Goal: Task Accomplishment & Management: Complete application form

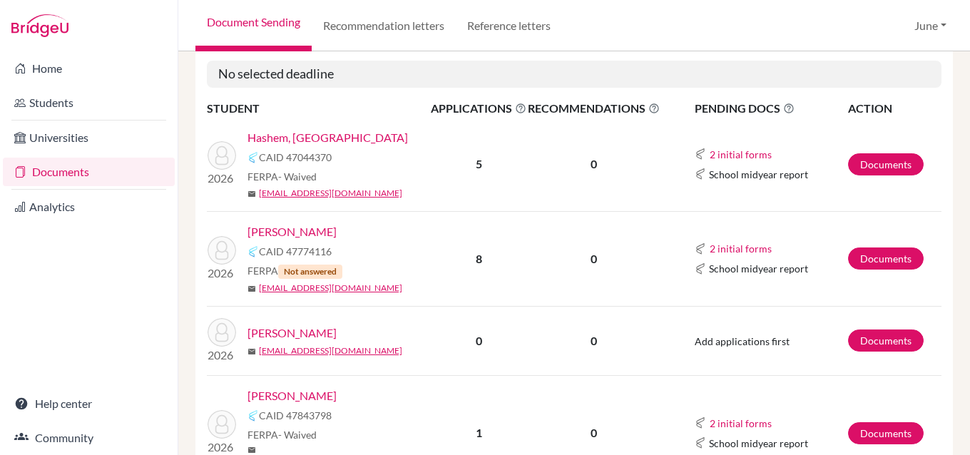
scroll to position [2339, 0]
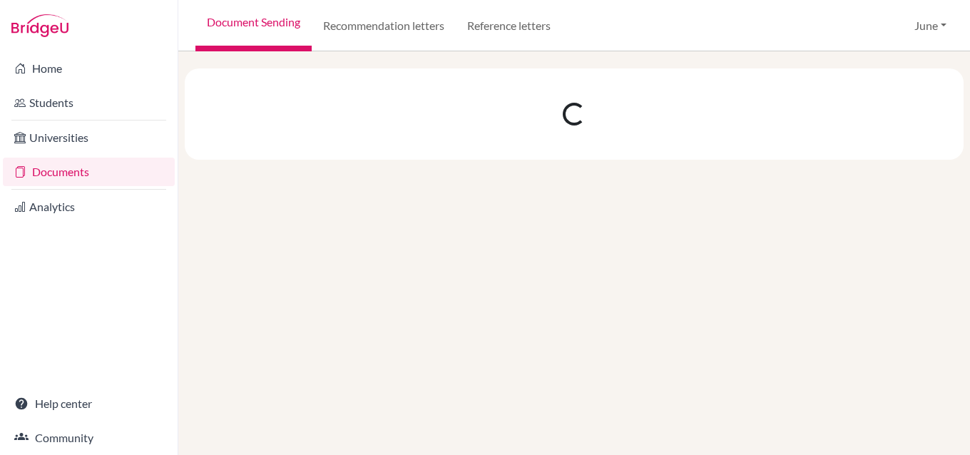
scroll to position [0, 0]
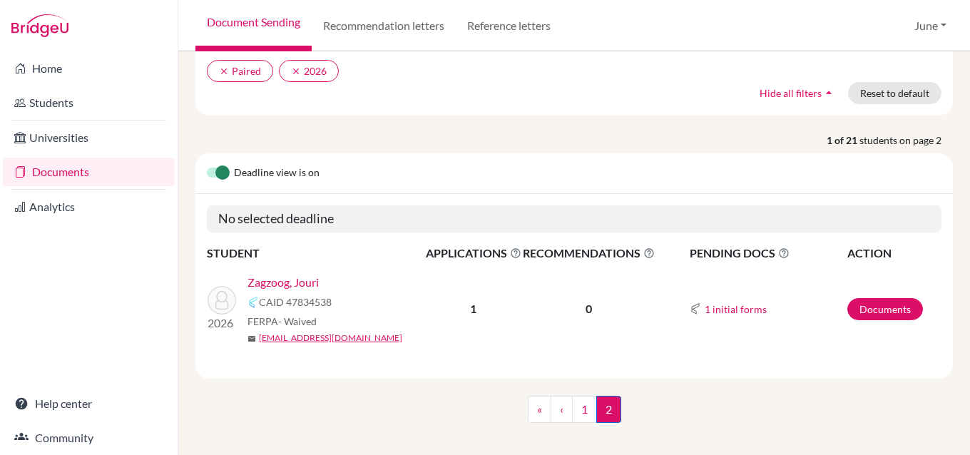
scroll to position [123, 0]
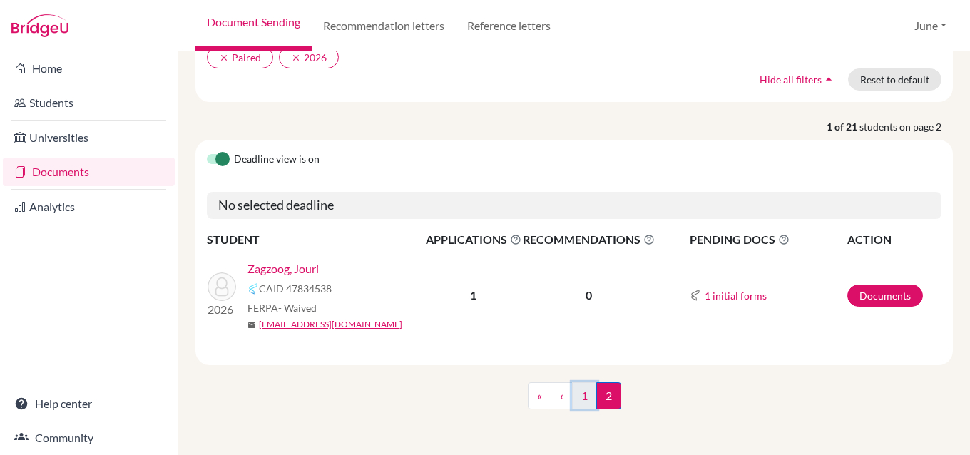
click at [575, 399] on link "1" at bounding box center [584, 395] width 25 height 27
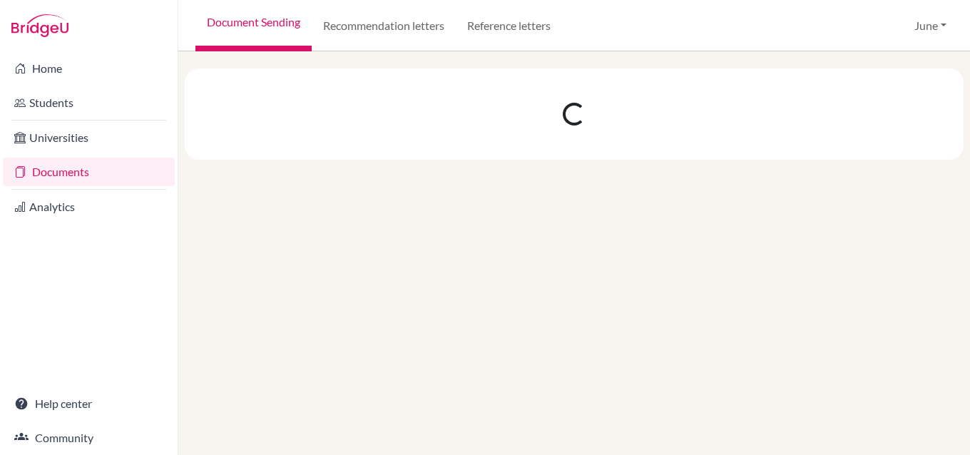
scroll to position [0, 0]
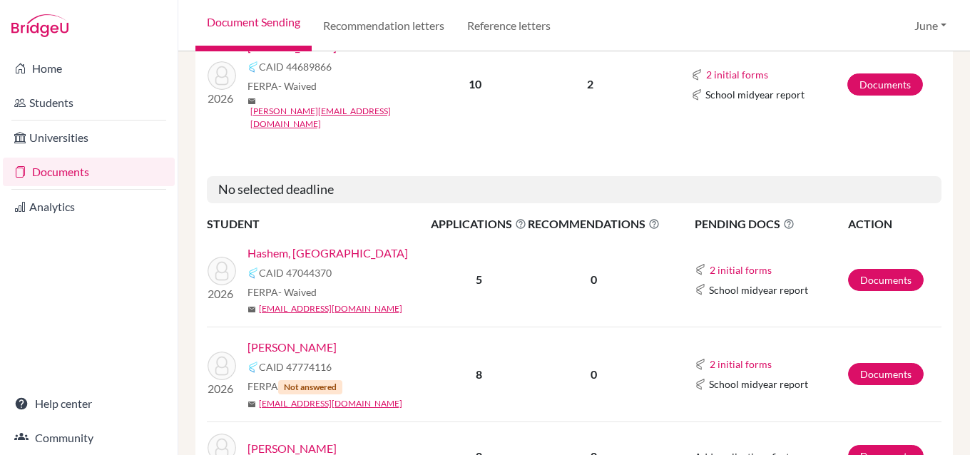
scroll to position [2210, 0]
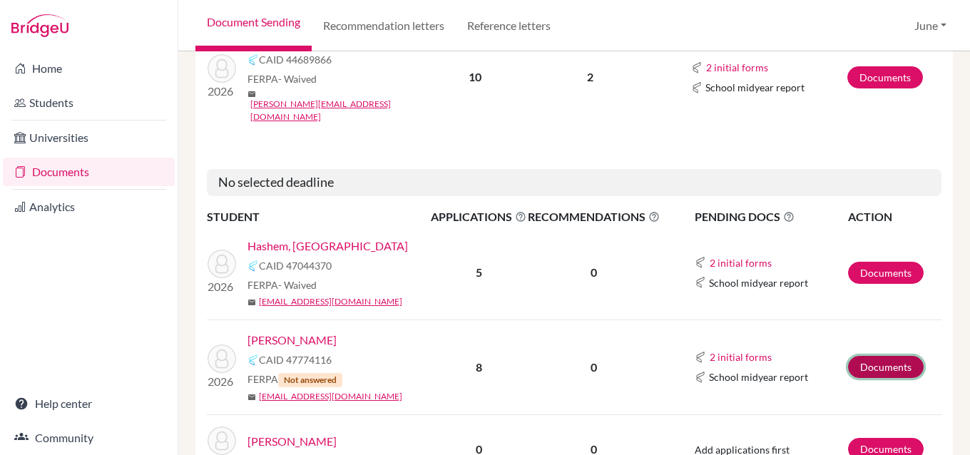
click at [876, 356] on link "Documents" at bounding box center [886, 367] width 76 height 22
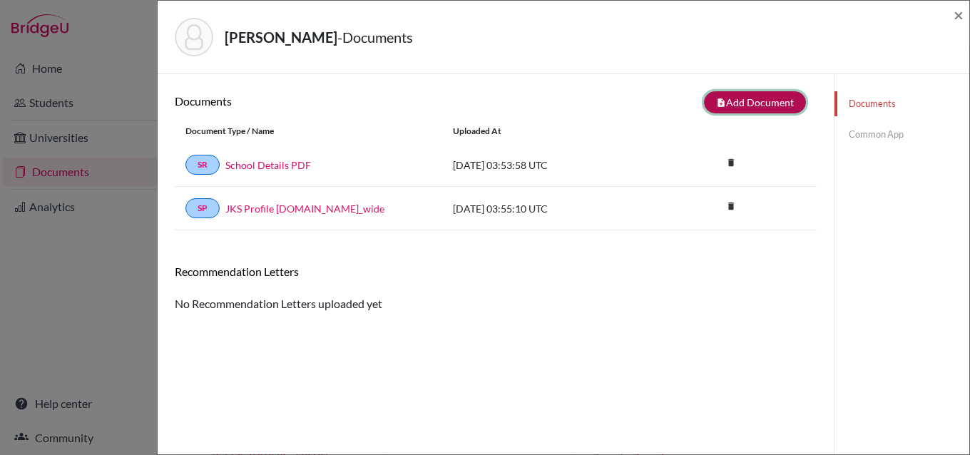
click at [728, 101] on button "note_add Add Document" at bounding box center [755, 102] width 102 height 22
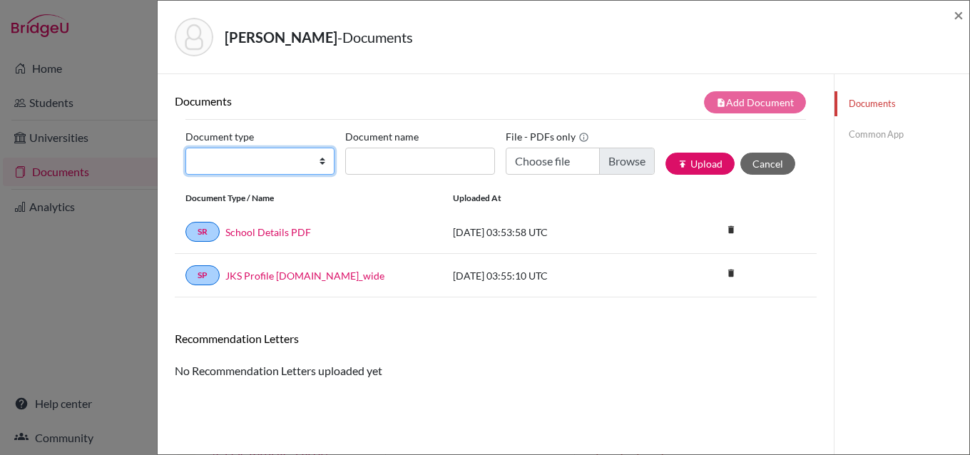
click at [317, 158] on select "Change explanation for Common App reports Counselor recommendation Internationa…" at bounding box center [259, 161] width 149 height 27
select select "2"
click at [185, 148] on select "Change explanation for Common App reports Counselor recommendation Internationa…" at bounding box center [259, 161] width 149 height 27
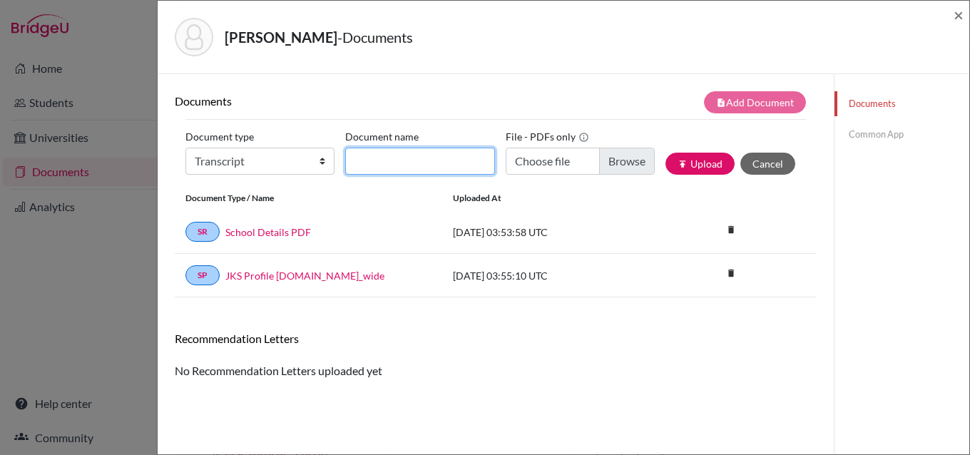
click at [422, 162] on input "Document name" at bounding box center [419, 161] width 149 height 27
type input "initial transcript"
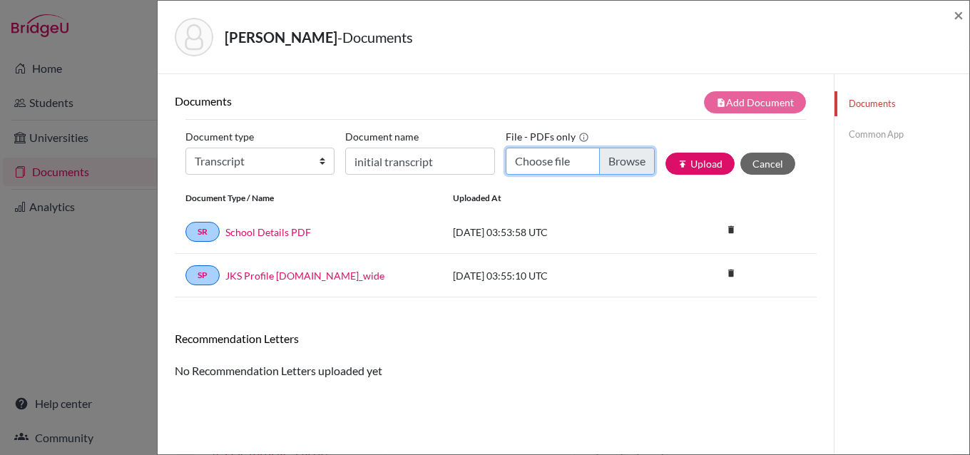
click at [627, 161] on input "Choose file" at bounding box center [579, 161] width 149 height 27
type input "C:\fakepath\Yassin Kaki - initial transcript.pdf"
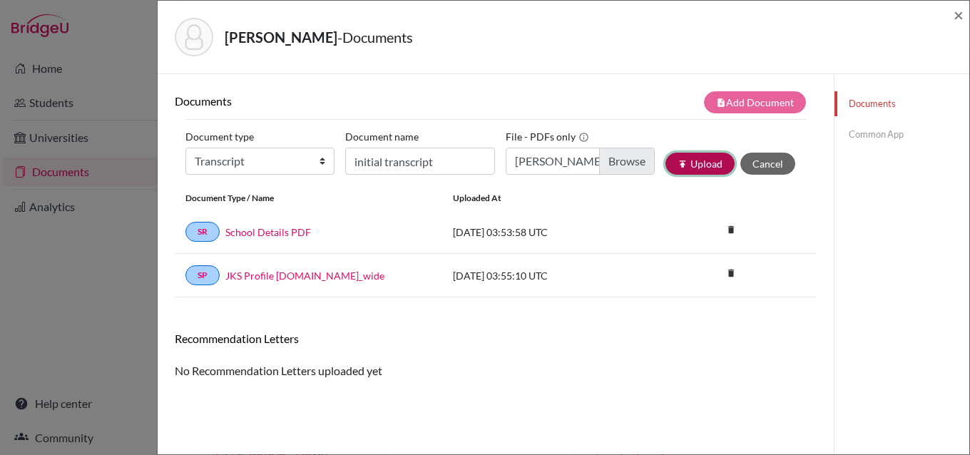
click at [687, 165] on button "publish Upload" at bounding box center [699, 164] width 69 height 22
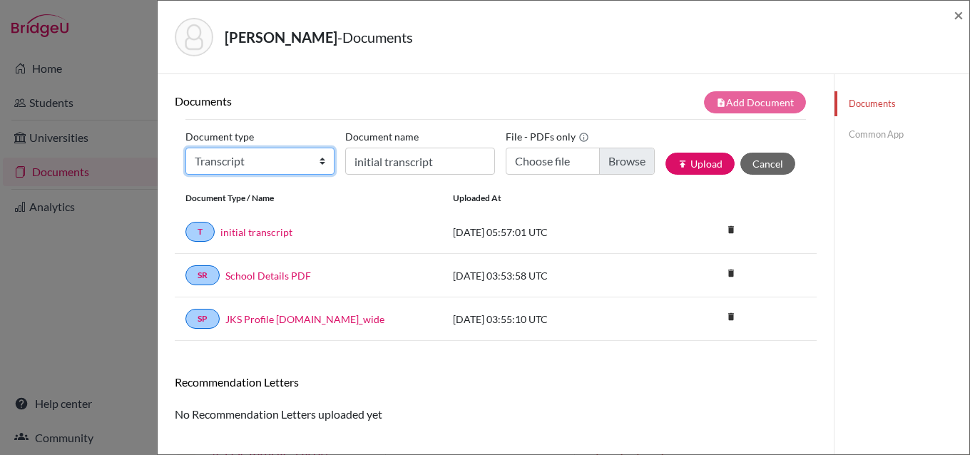
click at [322, 161] on select "Change explanation for Common App reports Counselor recommendation Internationa…" at bounding box center [259, 161] width 149 height 27
select select "5"
click at [185, 148] on select "Change explanation for Common App reports Counselor recommendation Internationa…" at bounding box center [259, 161] width 149 height 27
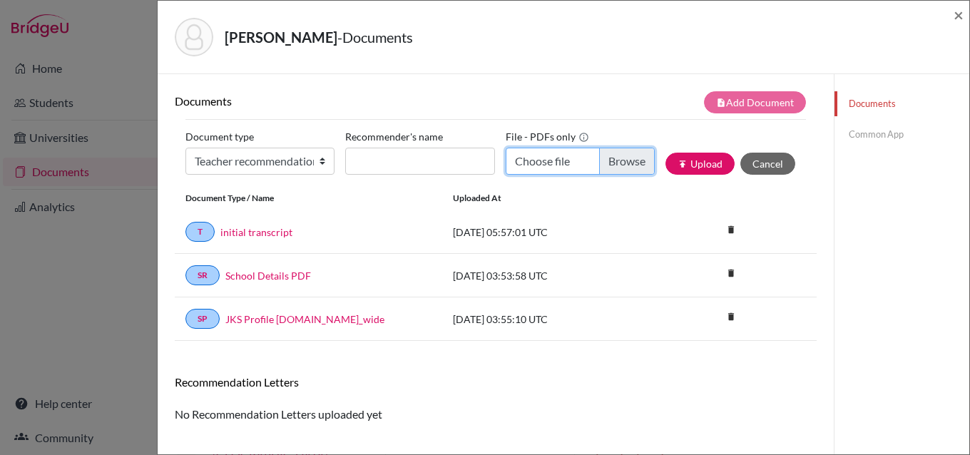
click at [622, 159] on input "Choose file" at bounding box center [579, 161] width 149 height 27
type input "C:\fakepath\Yassin Kaki - Mr Adil.pdf"
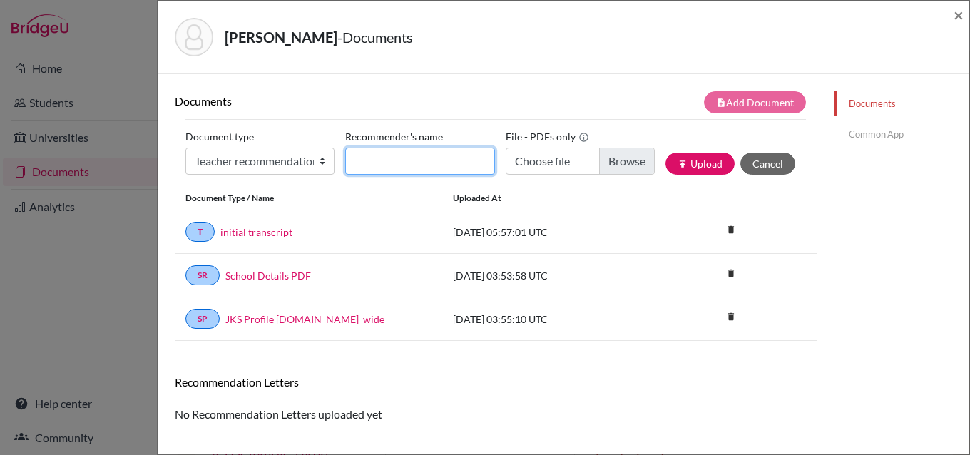
click at [396, 165] on input "Recommender's name" at bounding box center [419, 161] width 149 height 27
type input "Mr Adil"
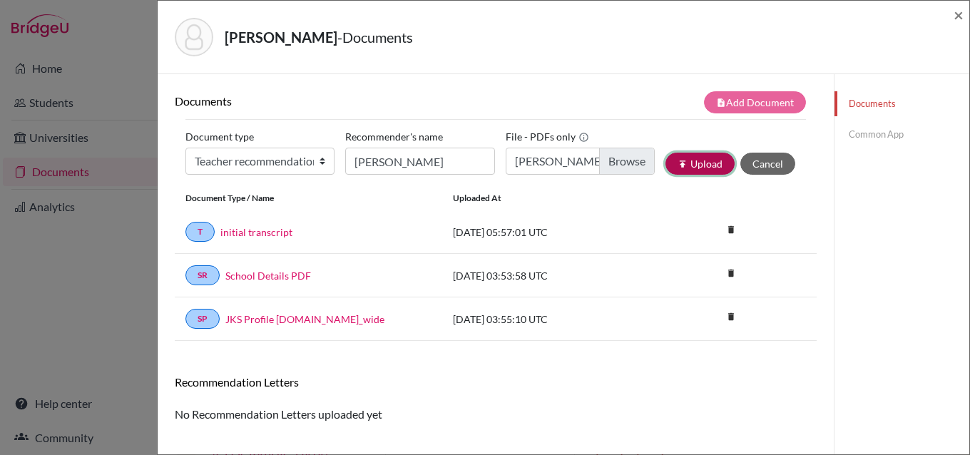
click at [702, 160] on button "publish Upload" at bounding box center [699, 164] width 69 height 22
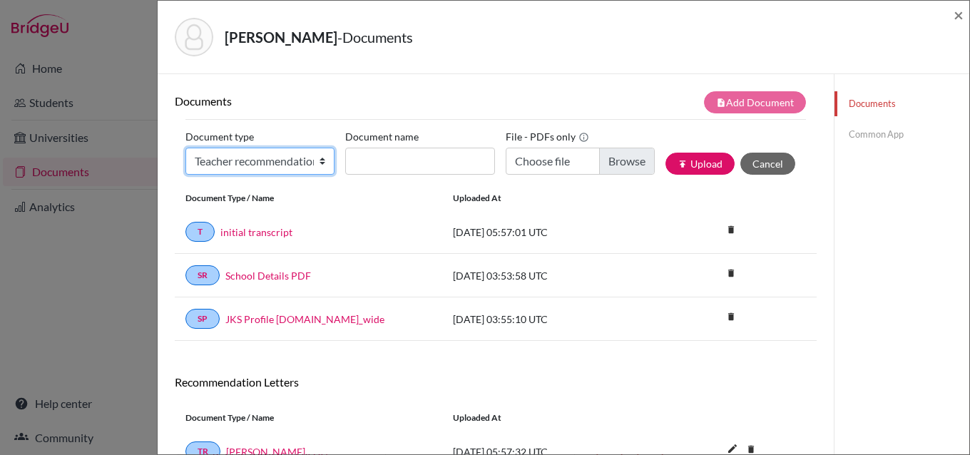
click at [318, 158] on select "Change explanation for Common App reports Counselor recommendation Internationa…" at bounding box center [259, 161] width 149 height 27
select select "5"
click at [185, 148] on select "Change explanation for Common App reports Counselor recommendation Internationa…" at bounding box center [259, 161] width 149 height 27
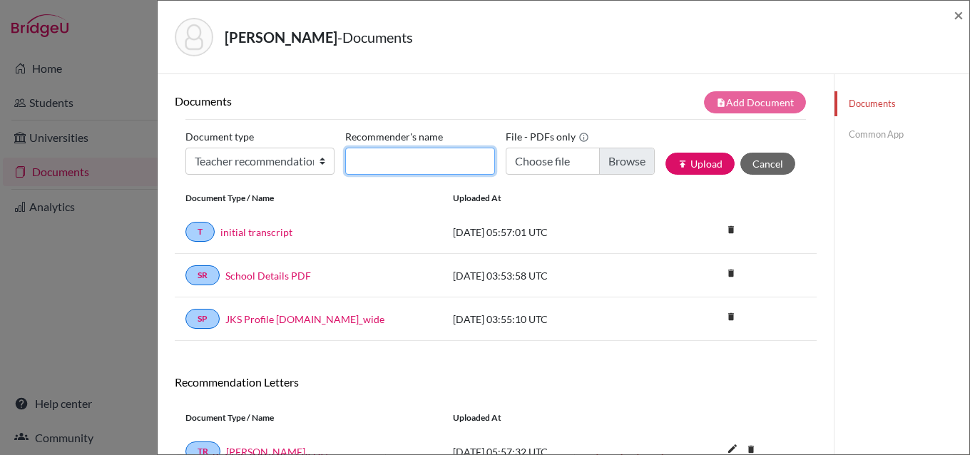
click at [394, 163] on input "Recommender's name" at bounding box center [419, 161] width 149 height 27
type input "Mr Raja"
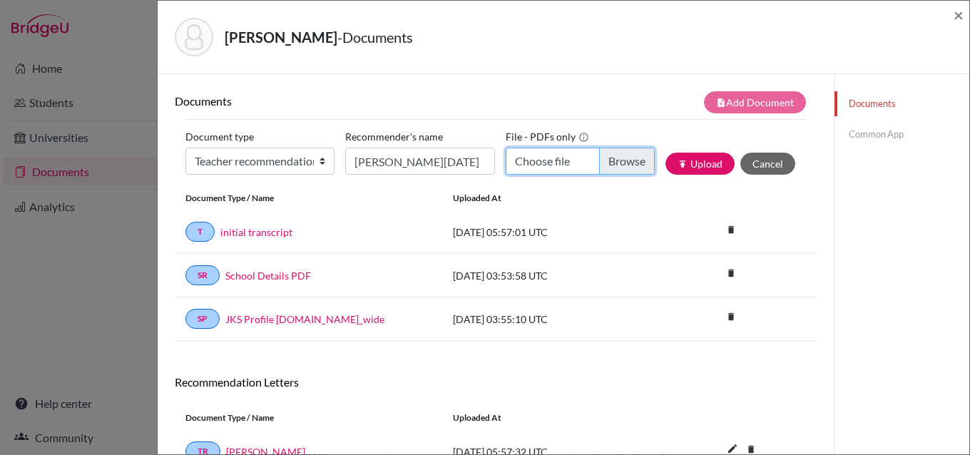
click at [613, 158] on input "Choose file" at bounding box center [579, 161] width 149 height 27
type input "C:\fakepath\Yassin Kaki - Mr Raja.pdf"
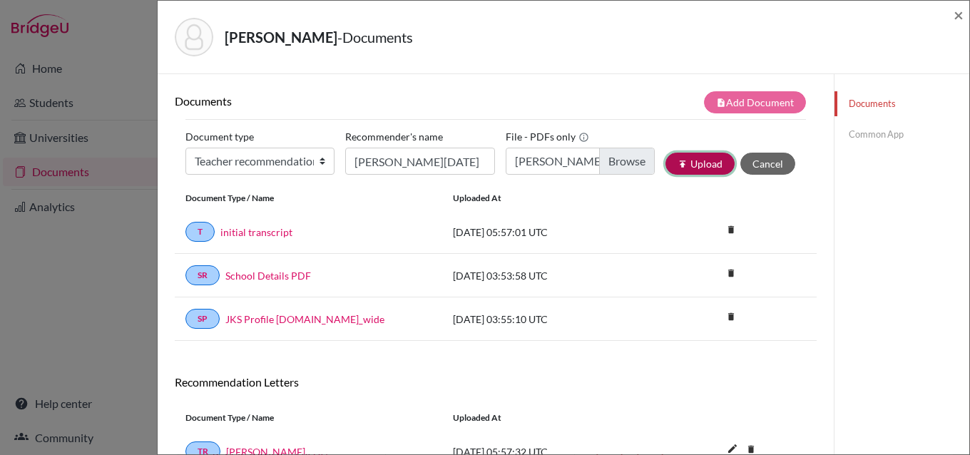
click at [691, 164] on button "publish Upload" at bounding box center [699, 164] width 69 height 22
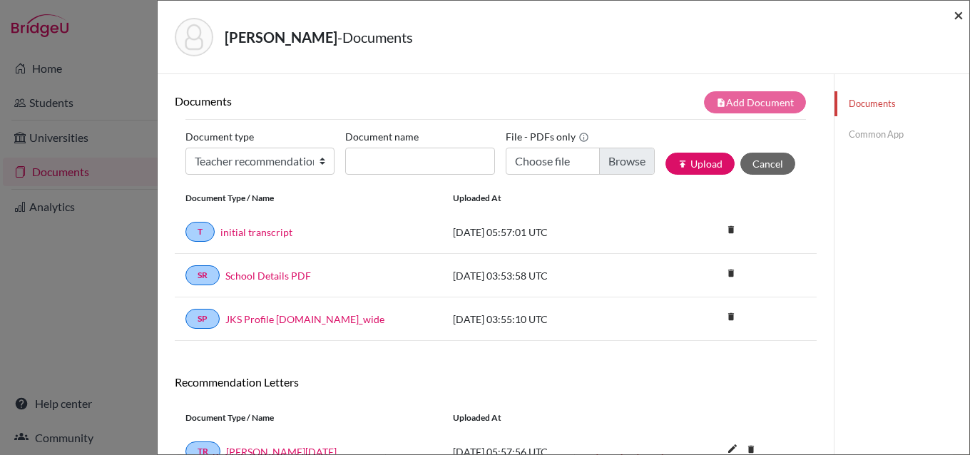
click at [958, 16] on span "×" at bounding box center [958, 14] width 10 height 21
click at [958, 16] on div "Document Sending Recommendation letters Reference letters June Profile School S…" at bounding box center [573, 25] width 791 height 51
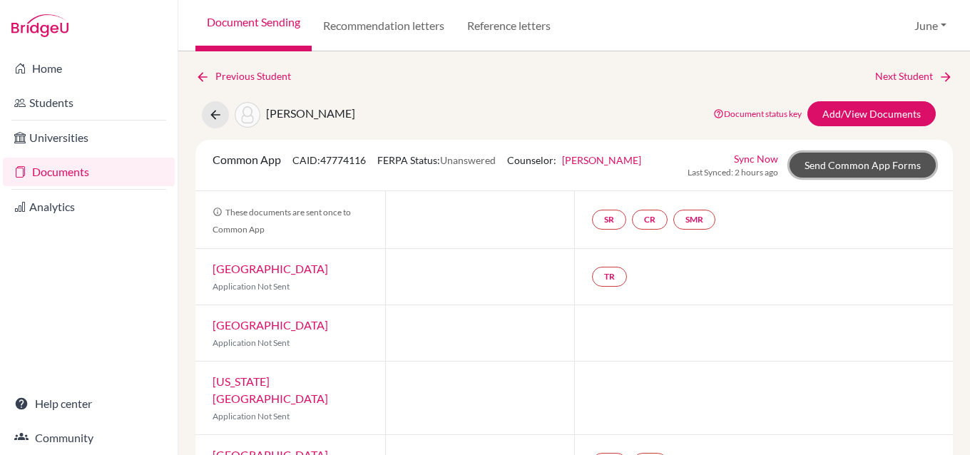
click at [866, 163] on link "Send Common App Forms" at bounding box center [862, 165] width 146 height 25
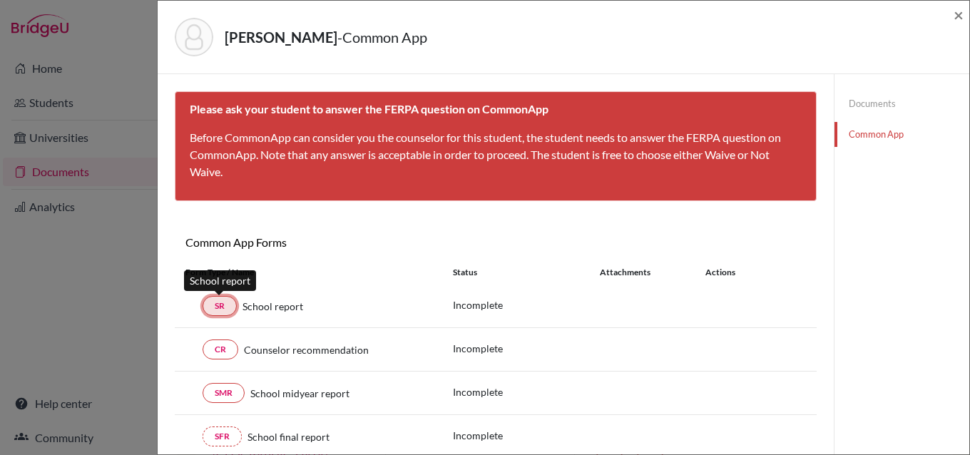
click at [213, 308] on link "SR" at bounding box center [219, 306] width 34 height 20
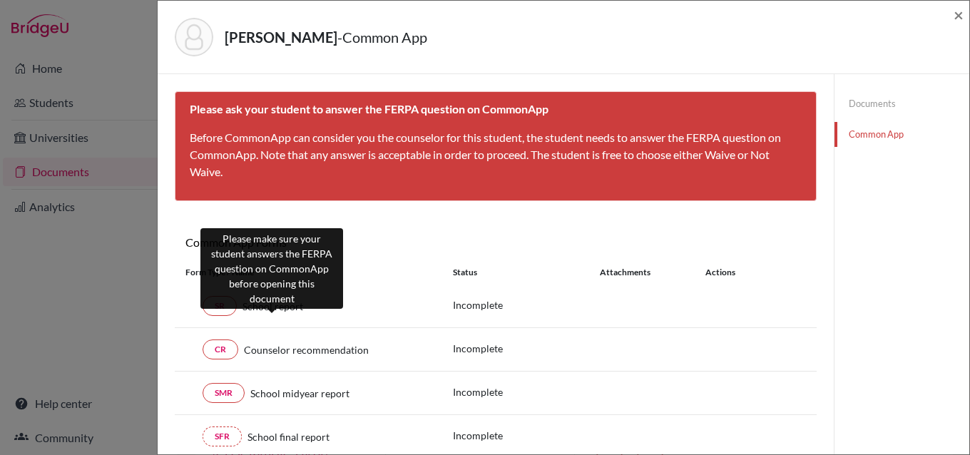
click at [267, 307] on span "School report" at bounding box center [272, 306] width 61 height 15
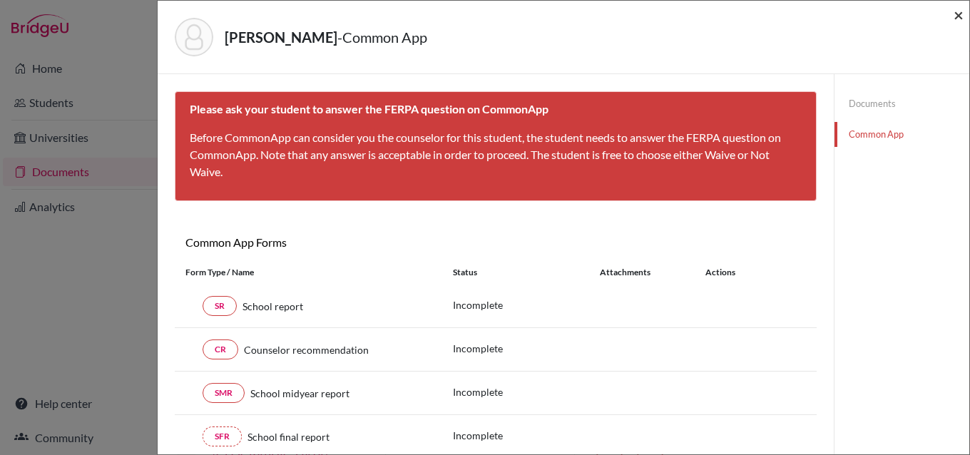
click at [958, 19] on span "×" at bounding box center [958, 14] width 10 height 21
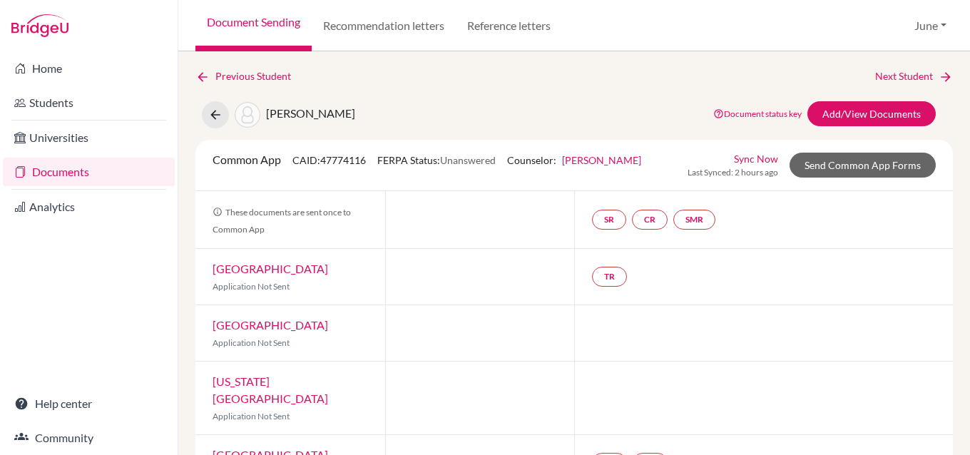
click at [57, 175] on link "Documents" at bounding box center [89, 172] width 172 height 29
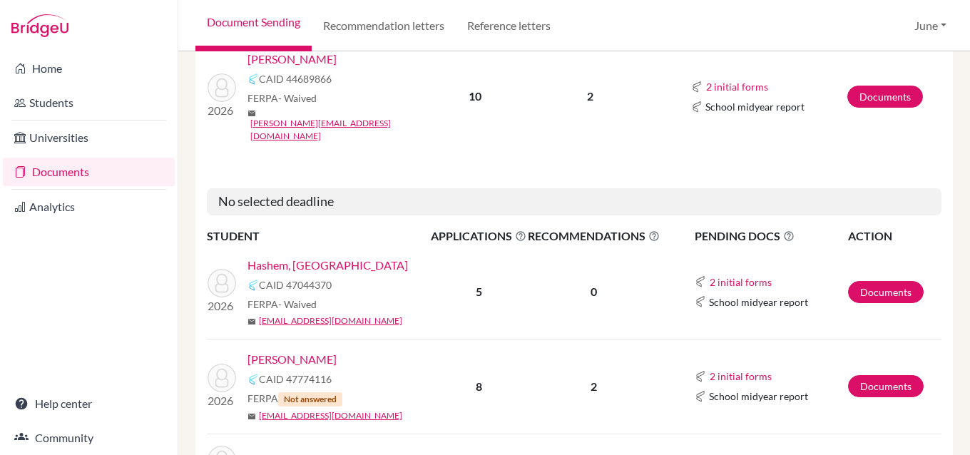
scroll to position [2210, 0]
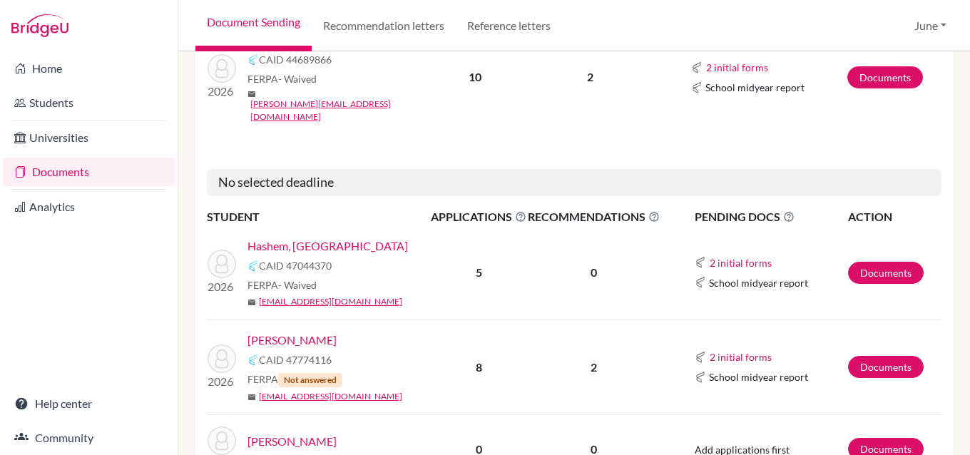
click at [291, 433] on link "[PERSON_NAME]" at bounding box center [291, 441] width 89 height 17
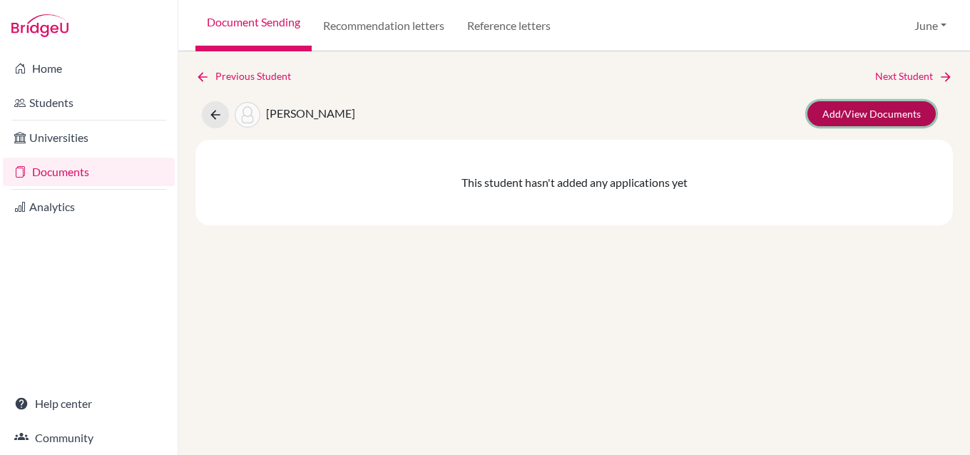
click at [865, 114] on link "Add/View Documents" at bounding box center [871, 113] width 128 height 25
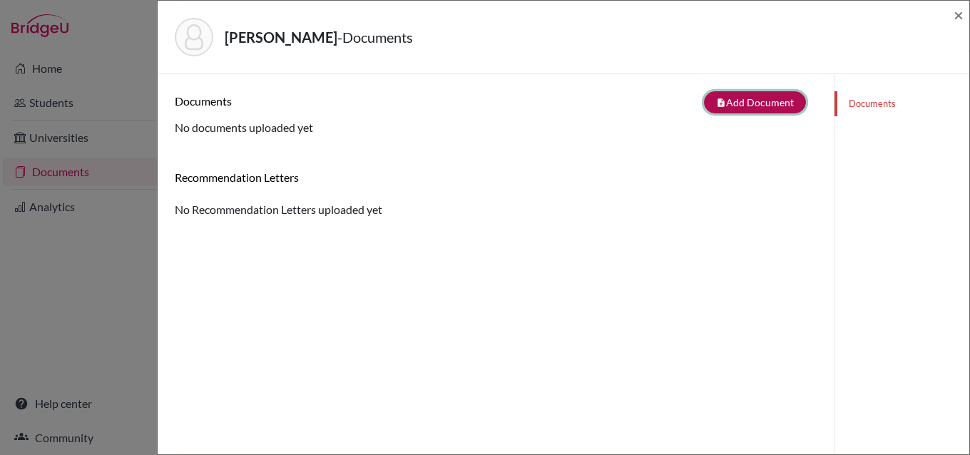
click at [733, 99] on button "note_add Add Document" at bounding box center [755, 102] width 102 height 22
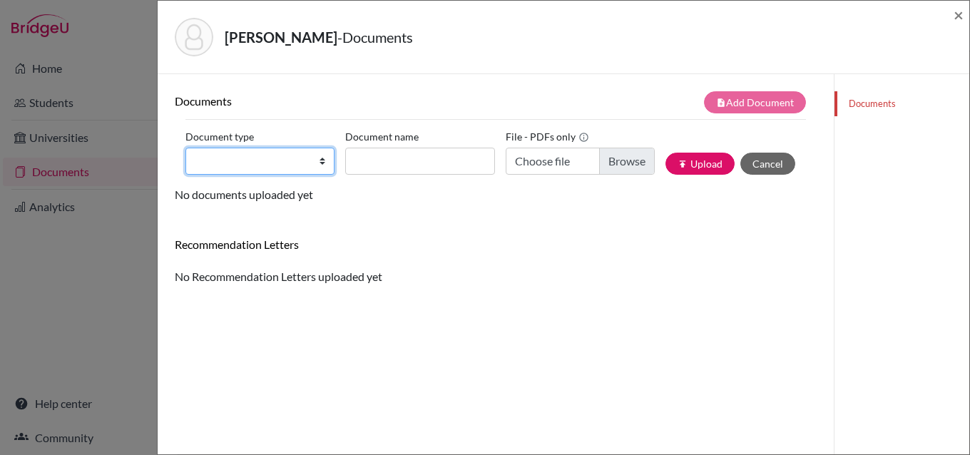
click at [319, 162] on select "Change explanation for Common App reports Counselor recommendation Internationa…" at bounding box center [259, 161] width 149 height 27
click at [270, 156] on select "Change explanation for Common App reports Counselor recommendation Internationa…" at bounding box center [259, 161] width 149 height 27
select select "5"
click at [185, 148] on select "Change explanation for Common App reports Counselor recommendation Internationa…" at bounding box center [259, 161] width 149 height 27
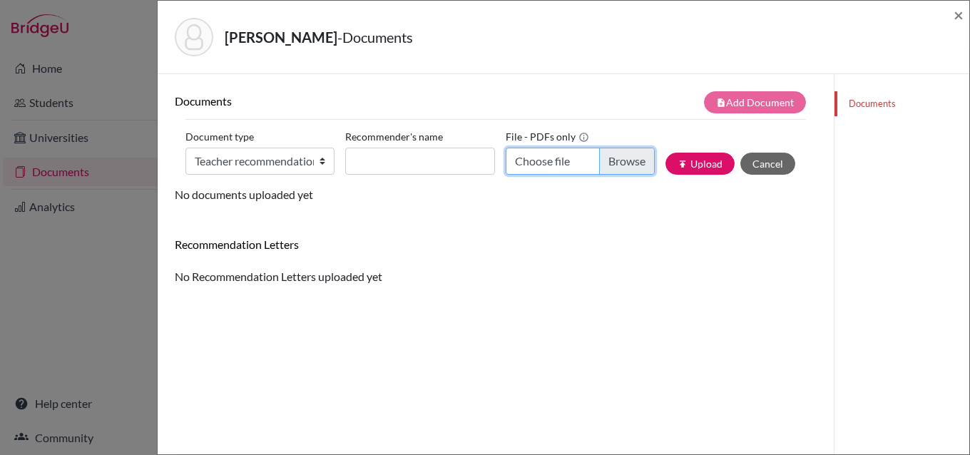
click at [618, 157] on input "Choose file" at bounding box center [579, 161] width 149 height 27
type input "C:\fakepath\[PERSON_NAME] - [PERSON_NAME].pdf"
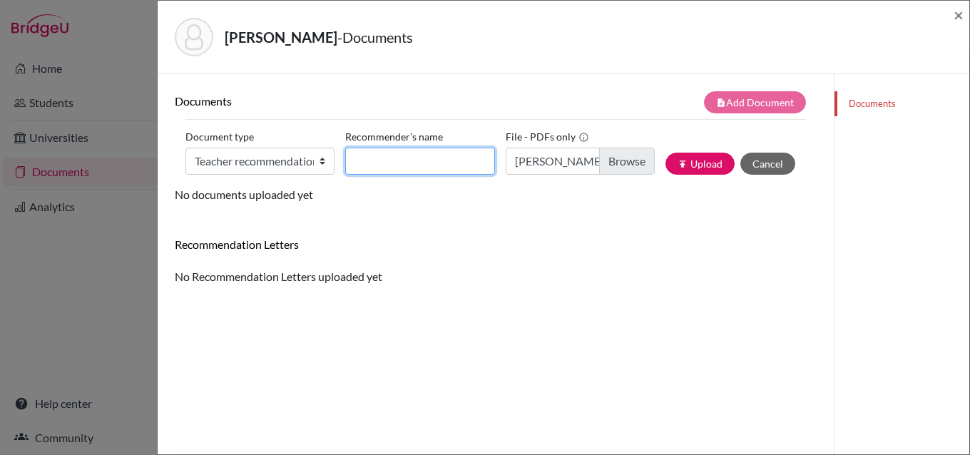
click at [394, 170] on input "Recommender's name" at bounding box center [419, 161] width 149 height 27
type input "[PERSON_NAME]"
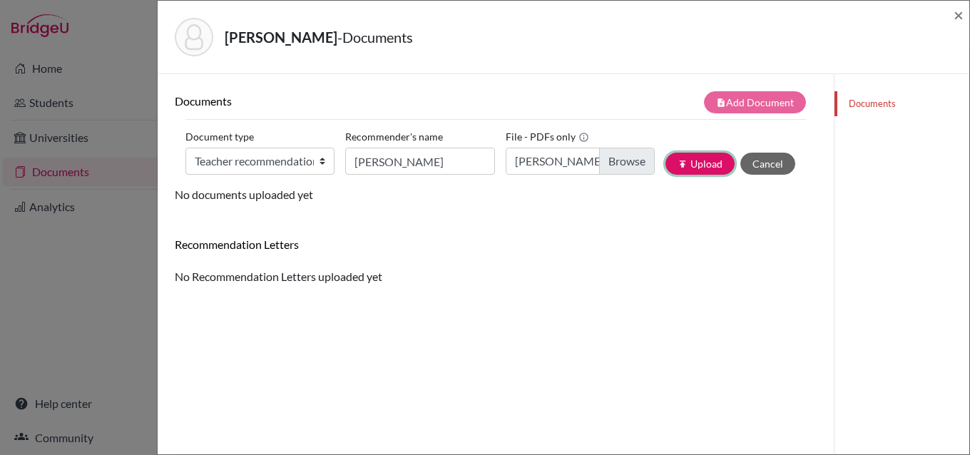
drag, startPoint x: 701, startPoint y: 157, endPoint x: 499, endPoint y: 215, distance: 210.1
click at [699, 157] on button "publish Upload" at bounding box center [699, 164] width 69 height 22
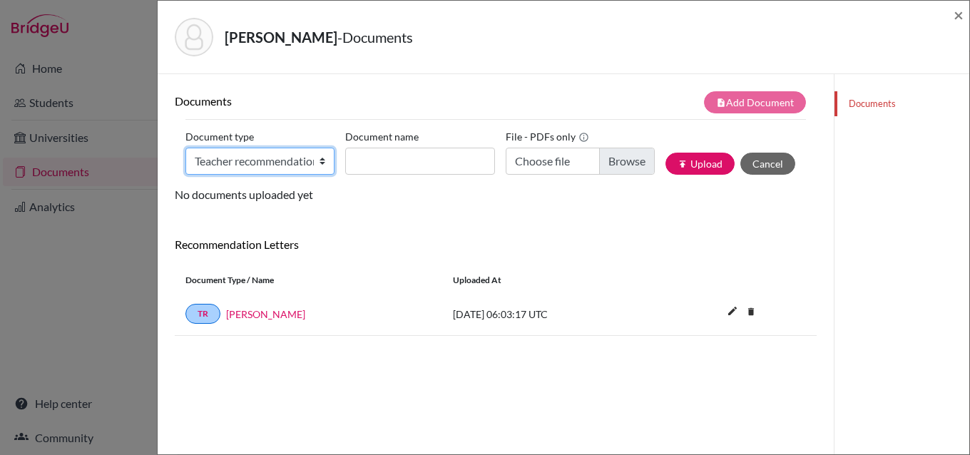
click at [317, 163] on select "Change explanation for Common App reports Counselor recommendation Internationa…" at bounding box center [259, 161] width 149 height 27
select select "5"
click at [185, 148] on select "Change explanation for Common App reports Counselor recommendation Internationa…" at bounding box center [259, 161] width 149 height 27
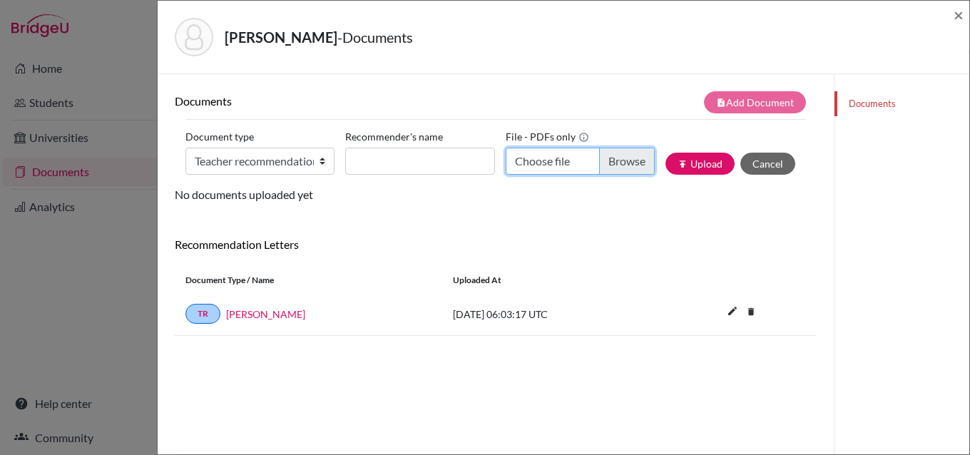
click at [611, 158] on input "Choose file" at bounding box center [579, 161] width 149 height 27
type input "C:\fakepath\[PERSON_NAME] - [PERSON_NAME].pdf"
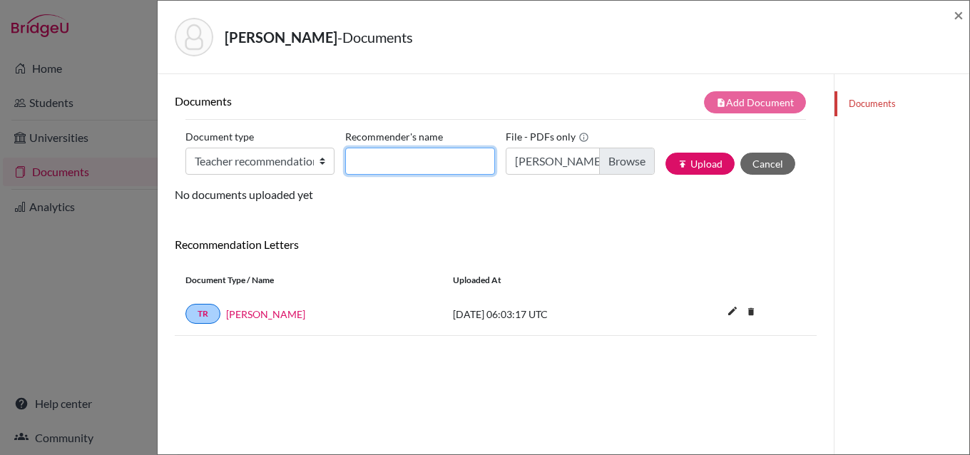
click at [398, 162] on input "Recommender's name" at bounding box center [419, 161] width 149 height 27
type input "[PERSON_NAME]"
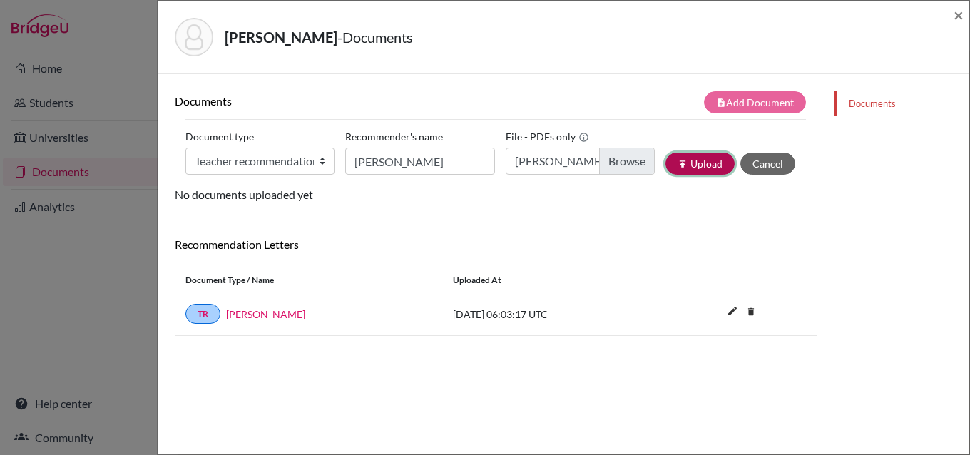
click at [686, 159] on button "publish Upload" at bounding box center [699, 164] width 69 height 22
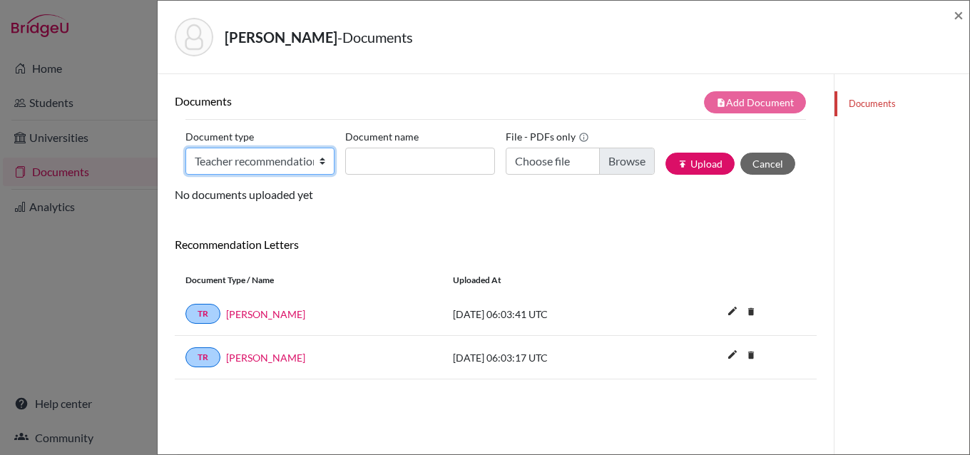
click at [318, 158] on select "Change explanation for Common App reports Counselor recommendation Internationa…" at bounding box center [259, 161] width 149 height 27
select select "2"
click at [185, 148] on select "Change explanation for Common App reports Counselor recommendation Internationa…" at bounding box center [259, 161] width 149 height 27
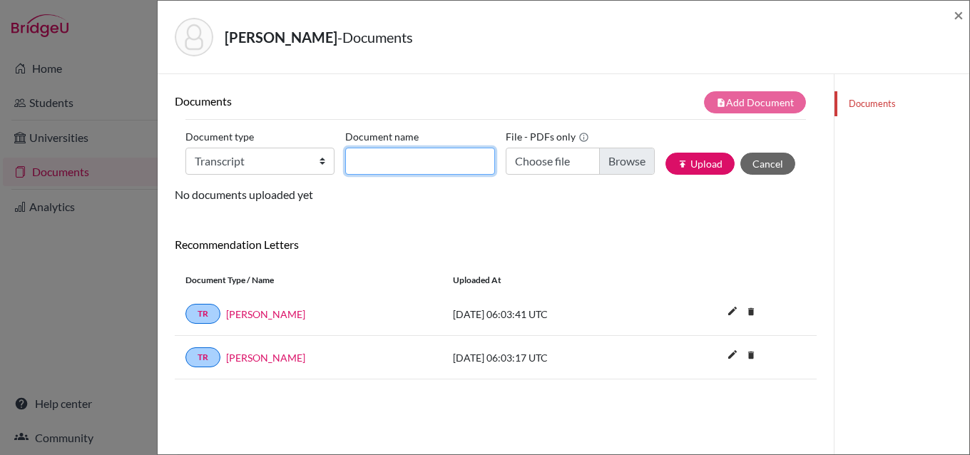
click at [452, 164] on input "Document name" at bounding box center [419, 161] width 149 height 27
type input "initial transcript"
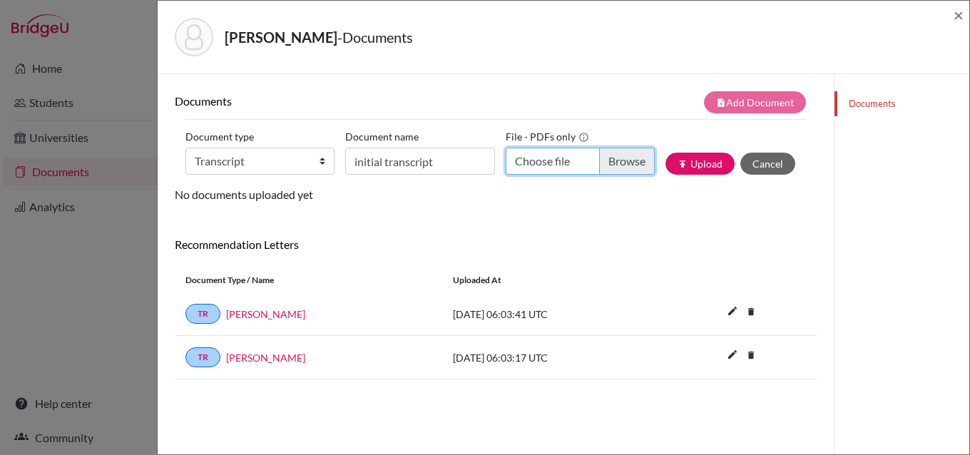
click at [620, 160] on input "Choose file" at bounding box center [579, 161] width 149 height 27
